Goal: Task Accomplishment & Management: Complete application form

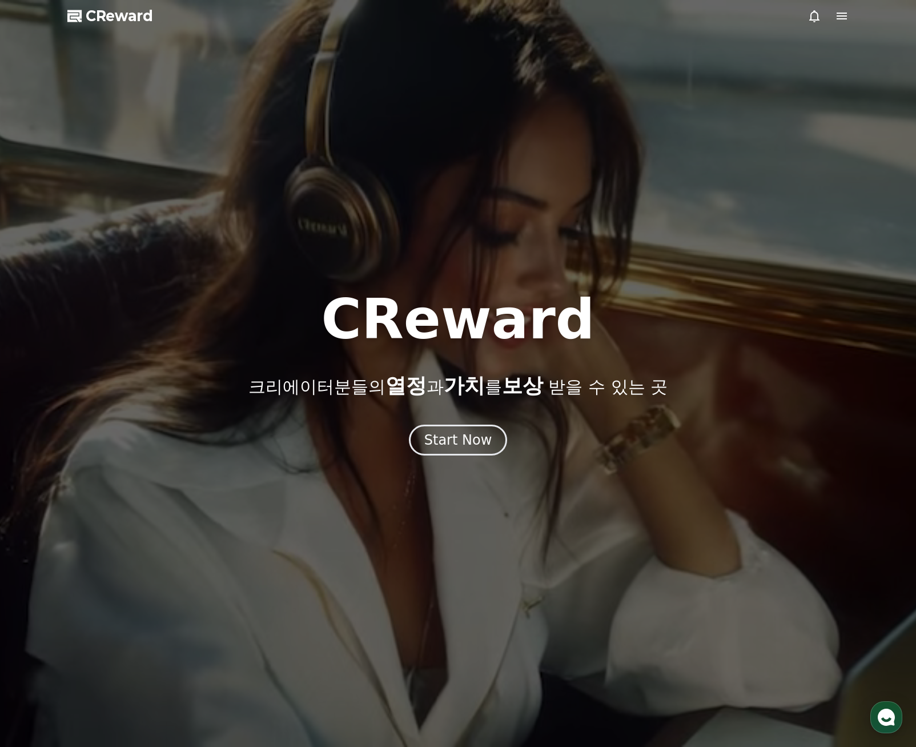
click at [454, 431] on div "Start Now" at bounding box center [458, 440] width 68 height 18
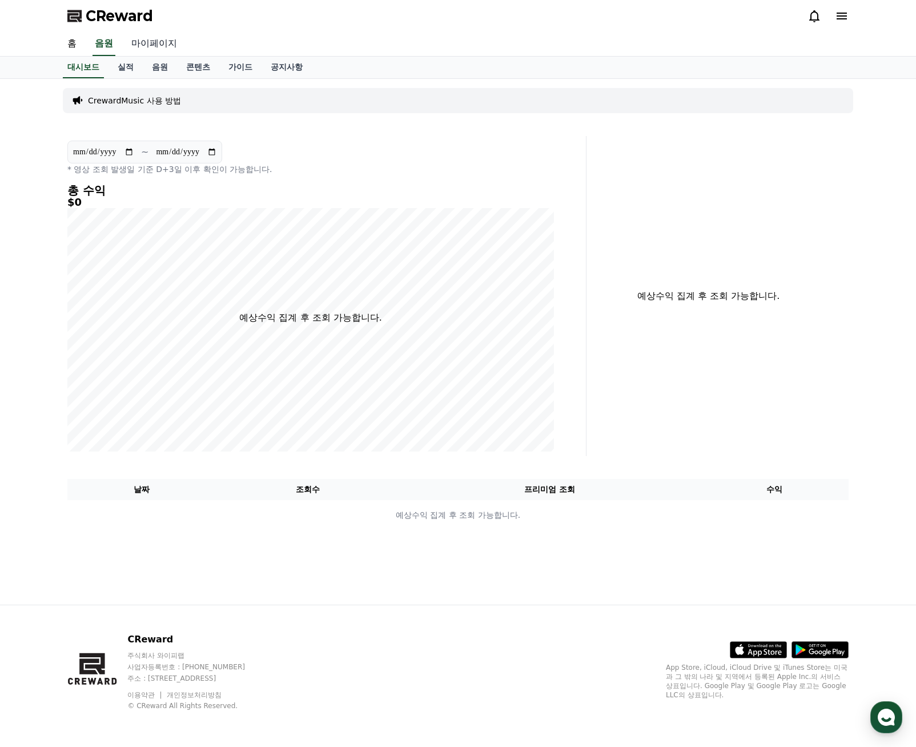
click at [147, 40] on link "마이페이지" at bounding box center [154, 44] width 64 height 24
select select "**********"
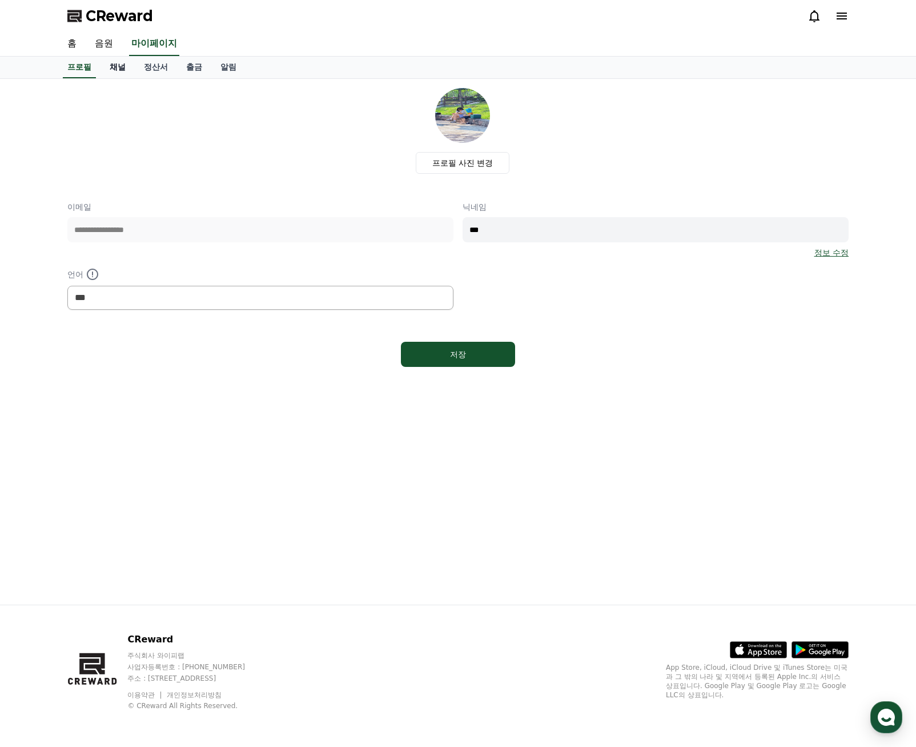
click at [112, 69] on link "채널" at bounding box center [118, 68] width 34 height 22
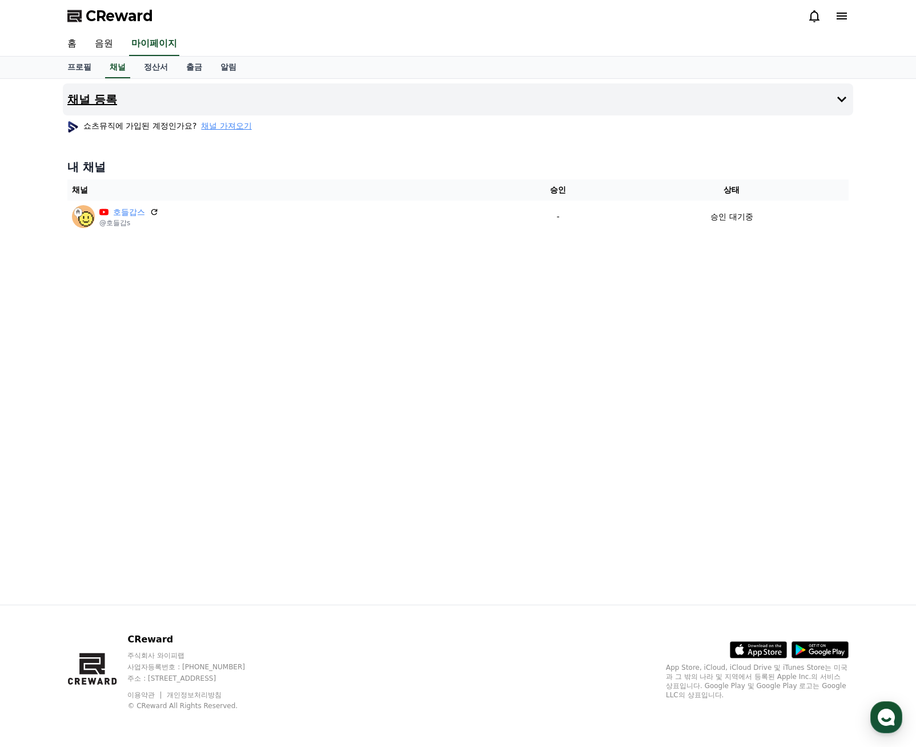
drag, startPoint x: 371, startPoint y: 89, endPoint x: 113, endPoint y: 89, distance: 258.2
click at [362, 89] on button "채널 등록" at bounding box center [458, 99] width 791 height 32
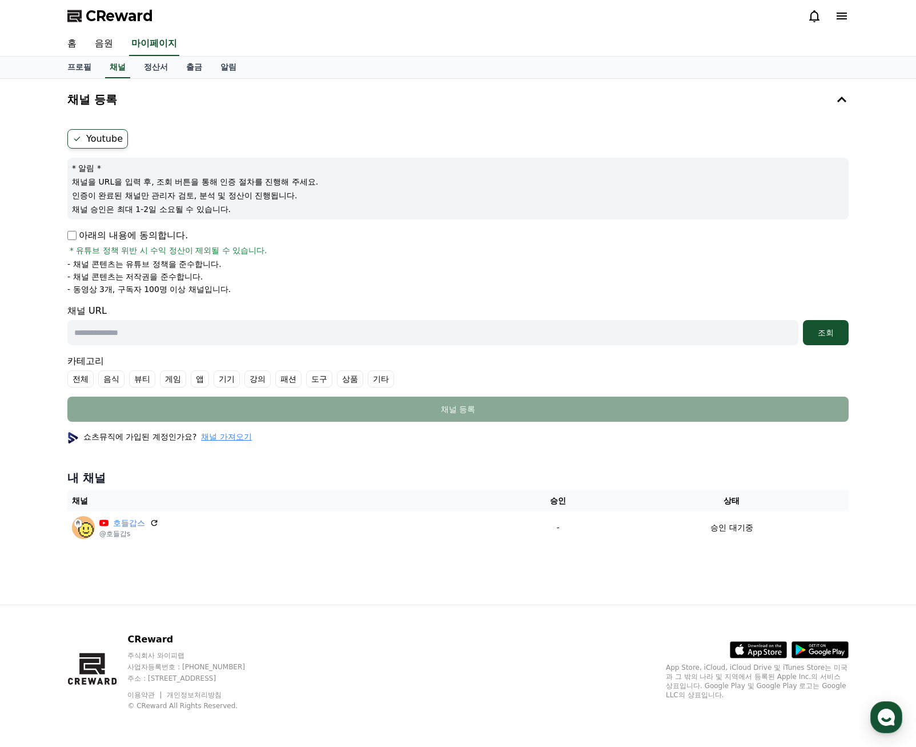
click at [144, 330] on input "text" at bounding box center [432, 332] width 731 height 25
paste input "**********"
type input "**********"
click at [817, 338] on div "조회" at bounding box center [826, 332] width 37 height 11
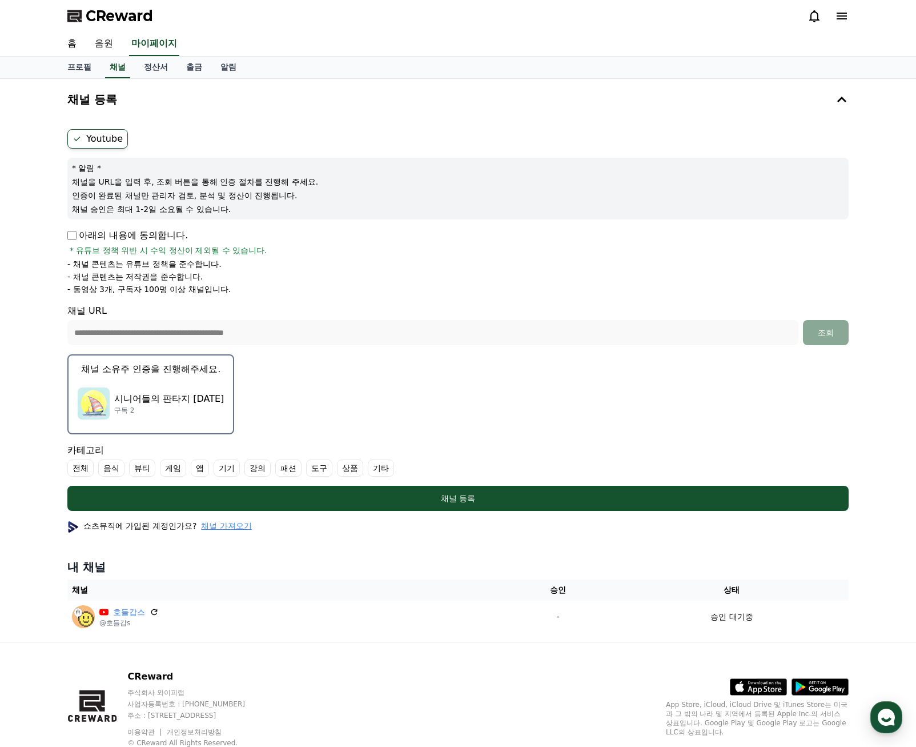
click at [146, 406] on p "구독 2" at bounding box center [169, 410] width 110 height 9
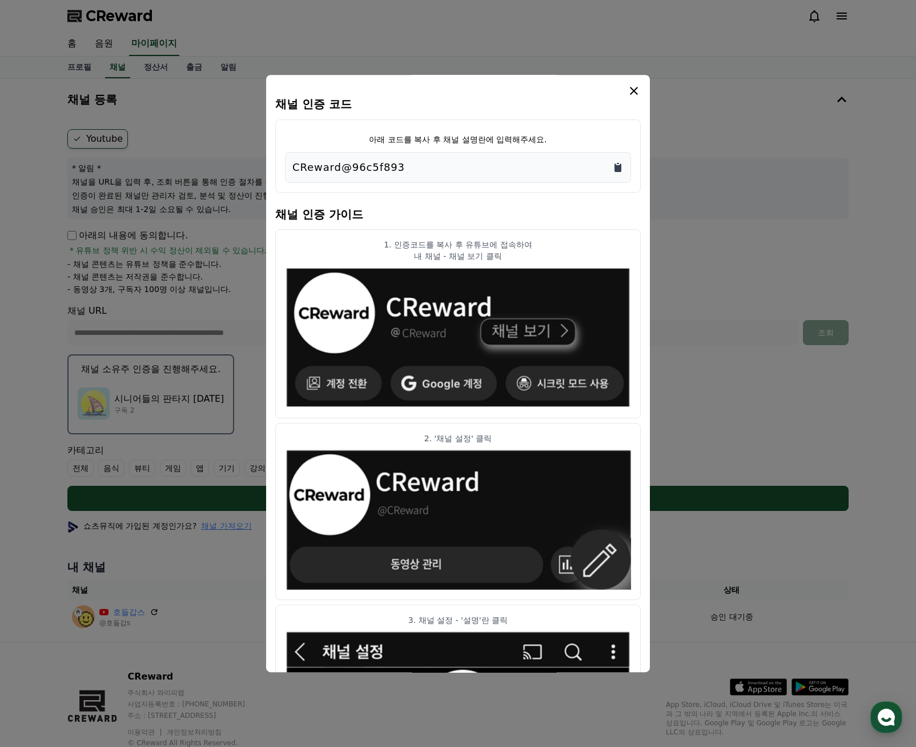
click at [616, 166] on icon "Copy to clipboard" at bounding box center [618, 167] width 7 height 9
click at [633, 93] on icon "modal" at bounding box center [634, 91] width 14 height 14
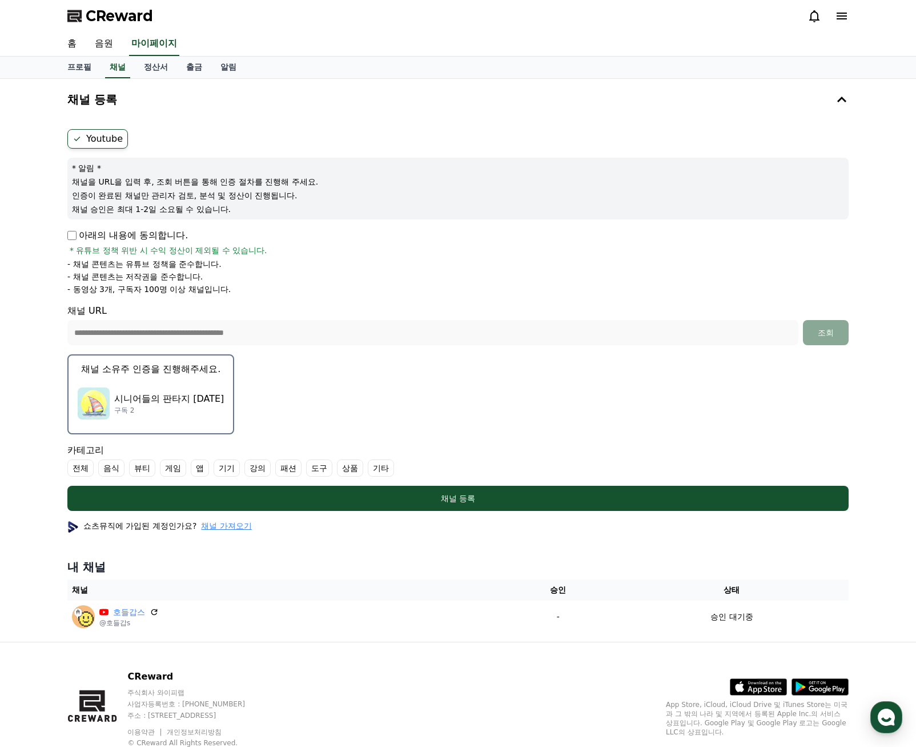
scroll to position [37, 0]
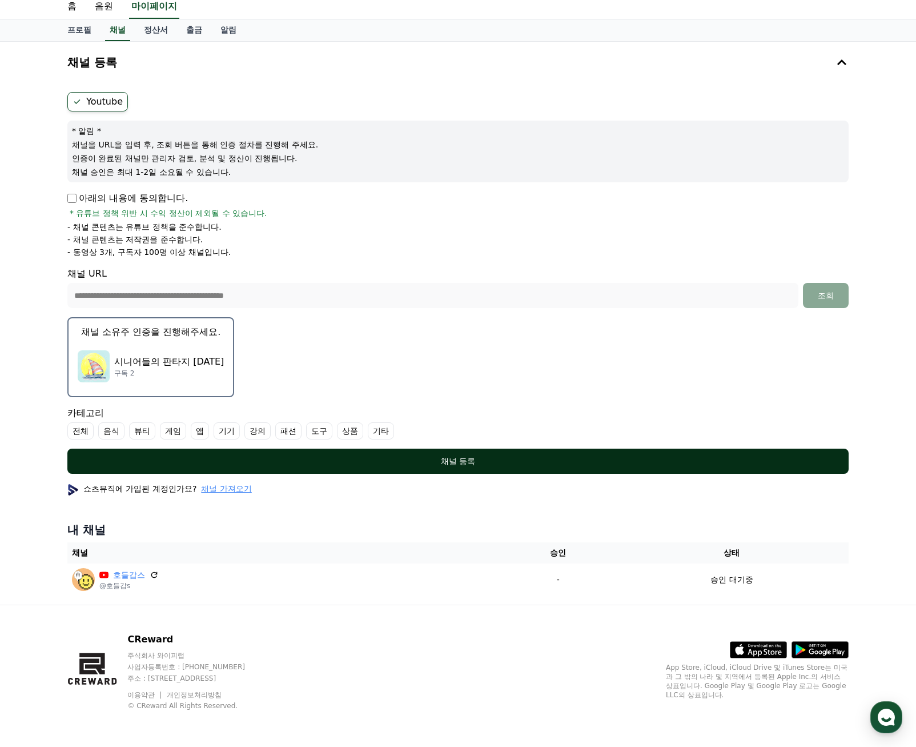
click at [463, 461] on div "채널 등록" at bounding box center [458, 460] width 736 height 11
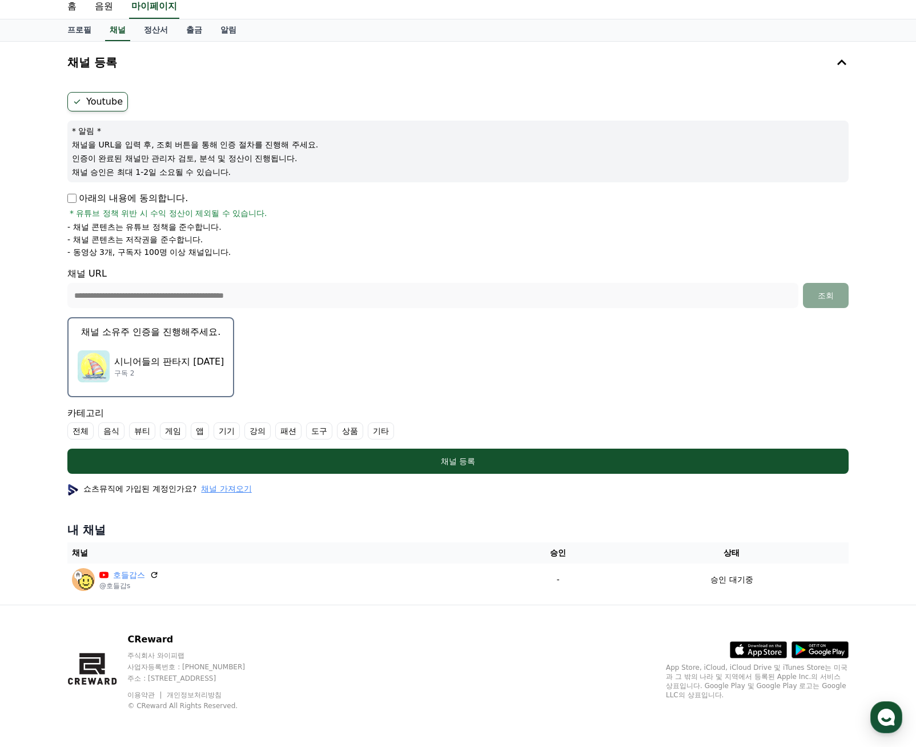
click at [368, 435] on label "기타" at bounding box center [381, 430] width 26 height 17
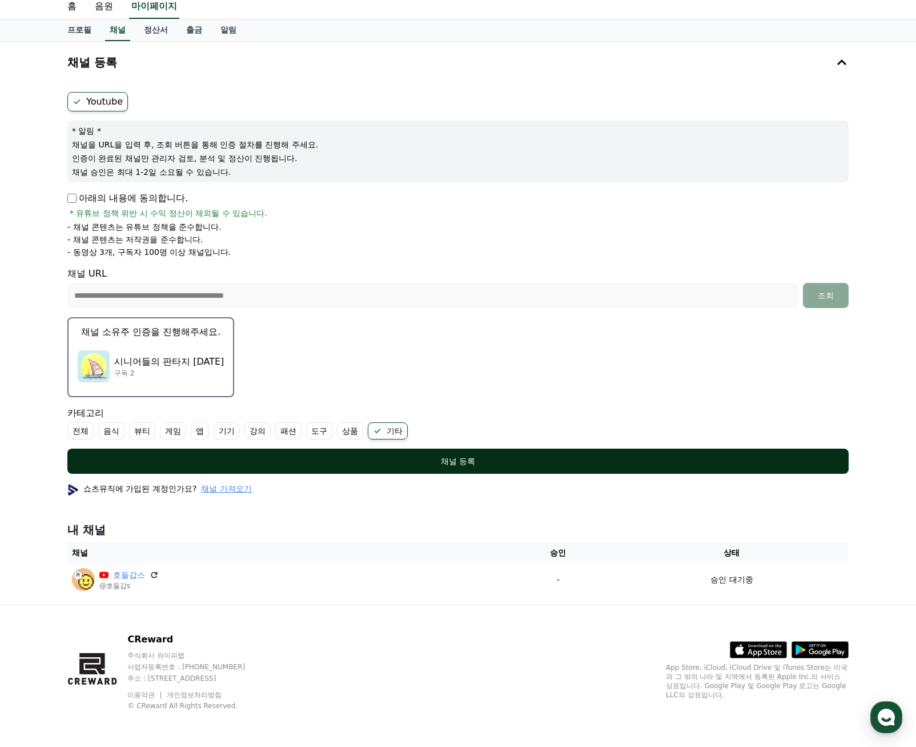
click at [450, 458] on div "채널 등록" at bounding box center [458, 460] width 736 height 11
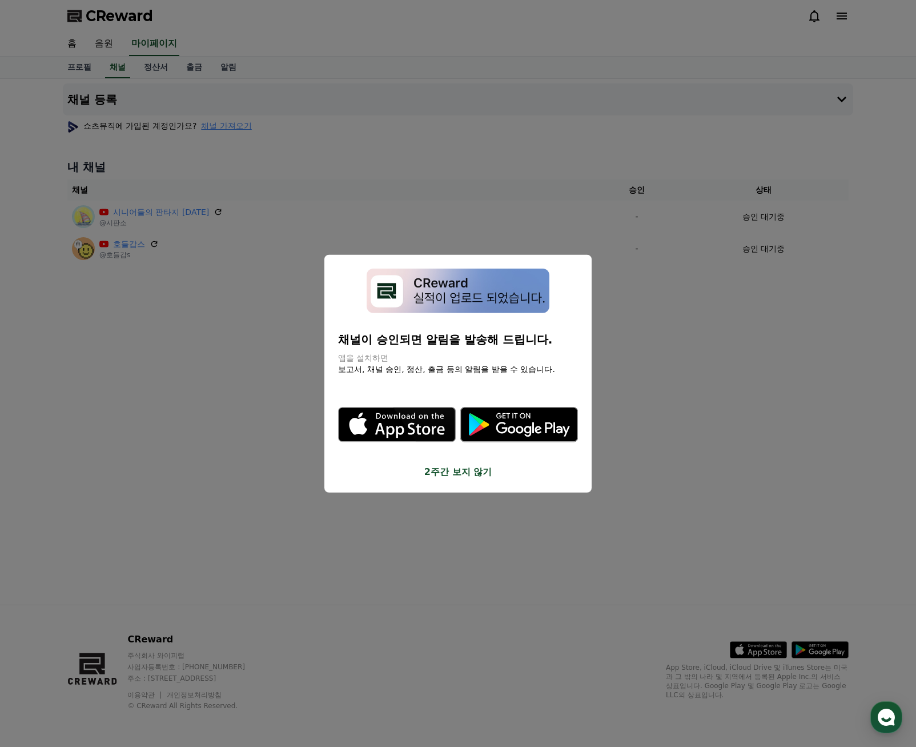
click at [688, 371] on button "close modal" at bounding box center [458, 373] width 916 height 747
